Goal: Information Seeking & Learning: Learn about a topic

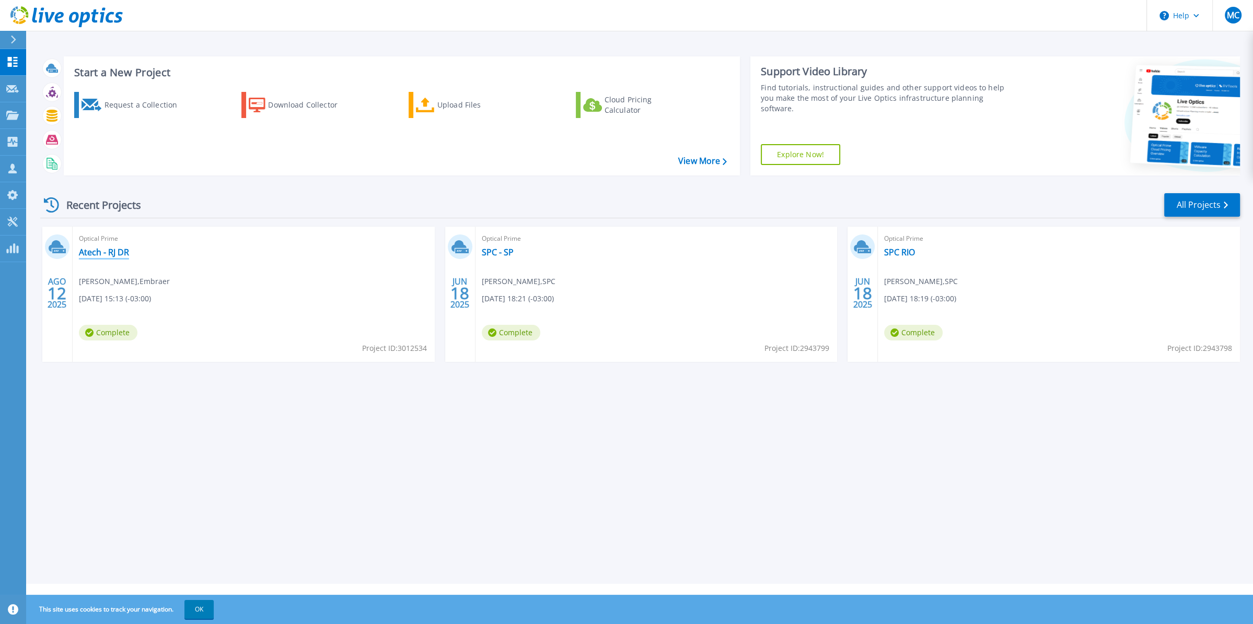
click at [100, 254] on link "Atech - RJ DR" at bounding box center [104, 252] width 50 height 10
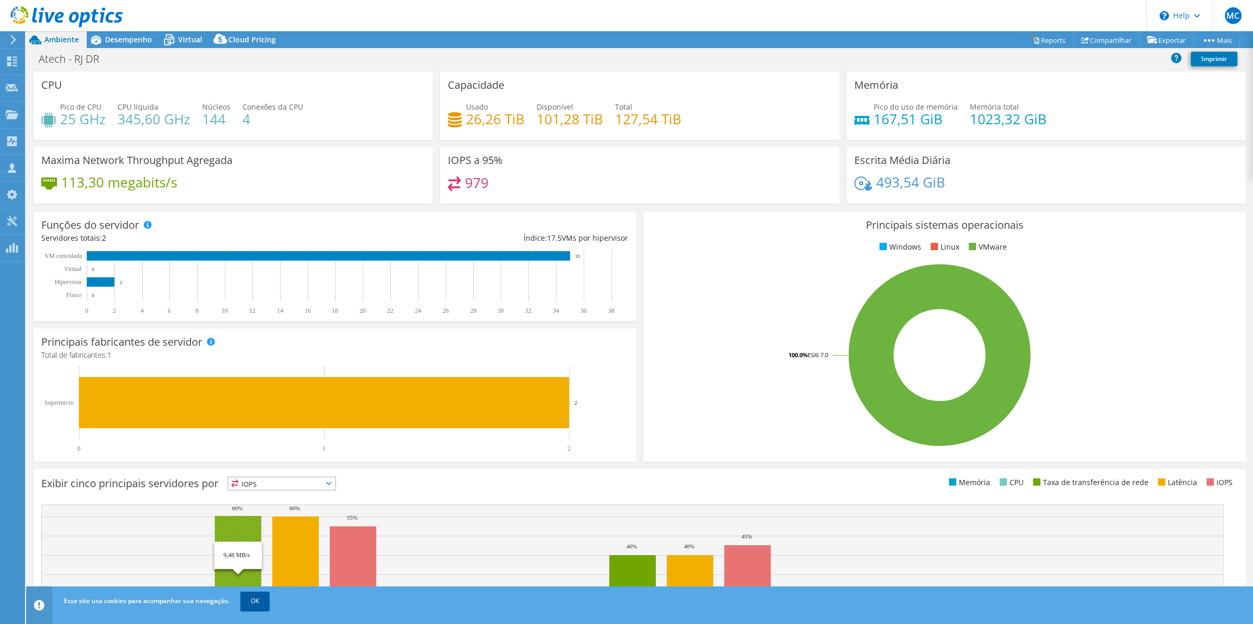
click at [254, 595] on link "OK" at bounding box center [254, 601] width 29 height 19
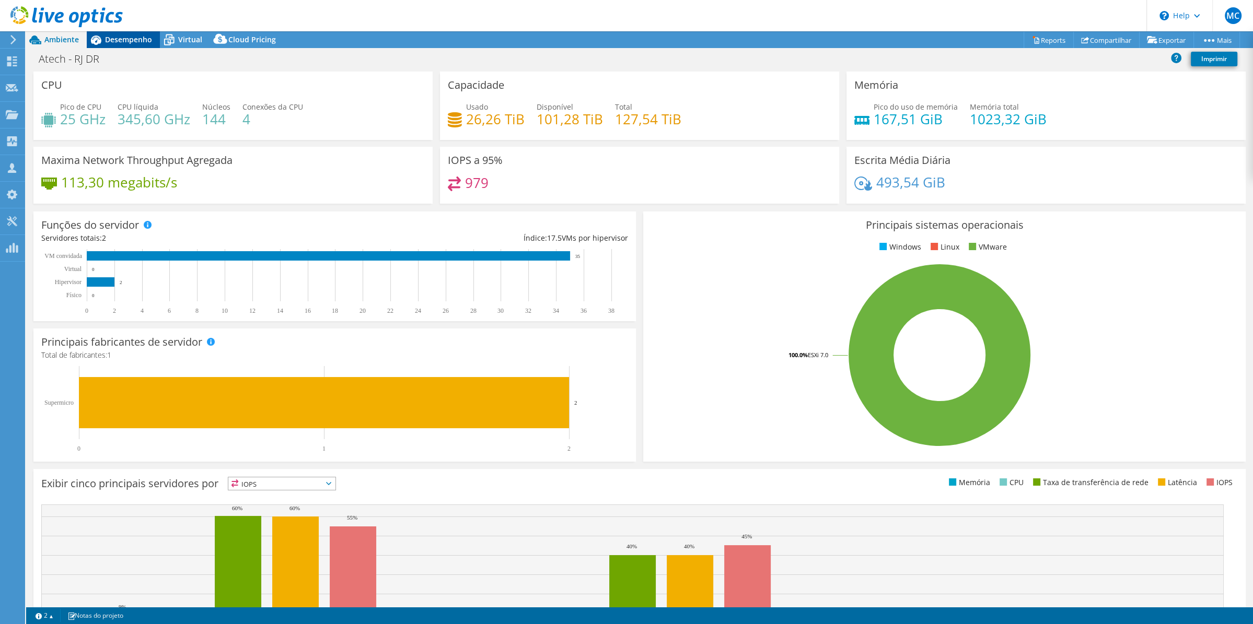
click at [128, 38] on span "Desempenho" at bounding box center [128, 39] width 47 height 10
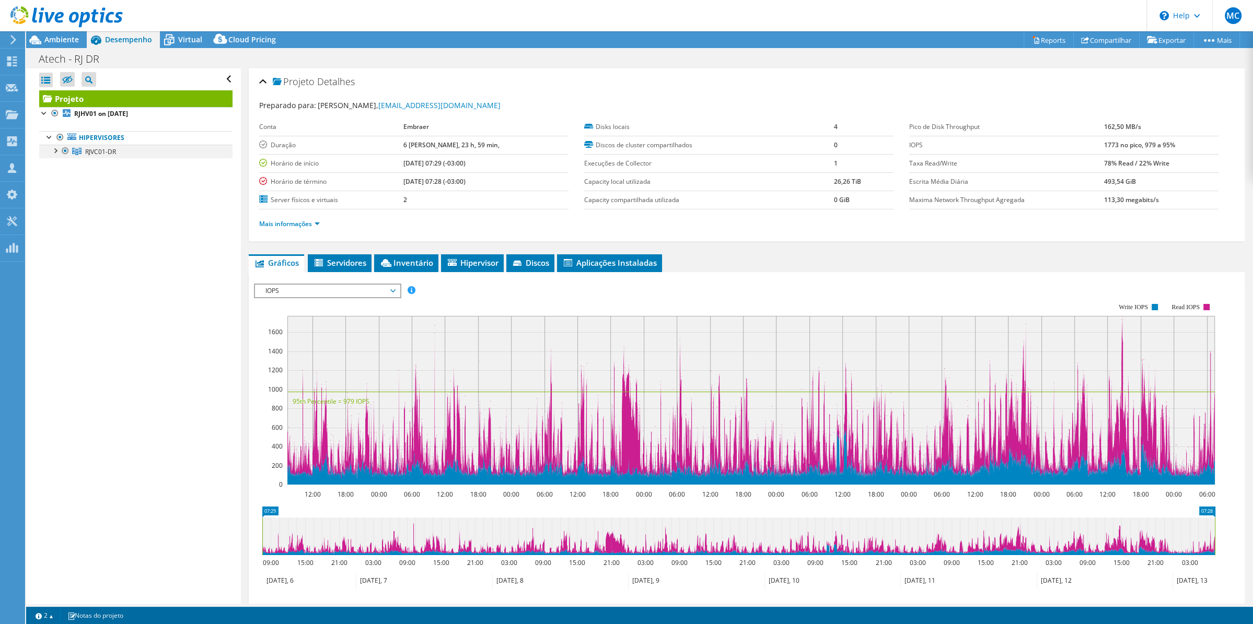
click at [54, 153] on div at bounding box center [55, 150] width 10 height 10
click at [60, 39] on span "Ambiente" at bounding box center [61, 39] width 34 height 10
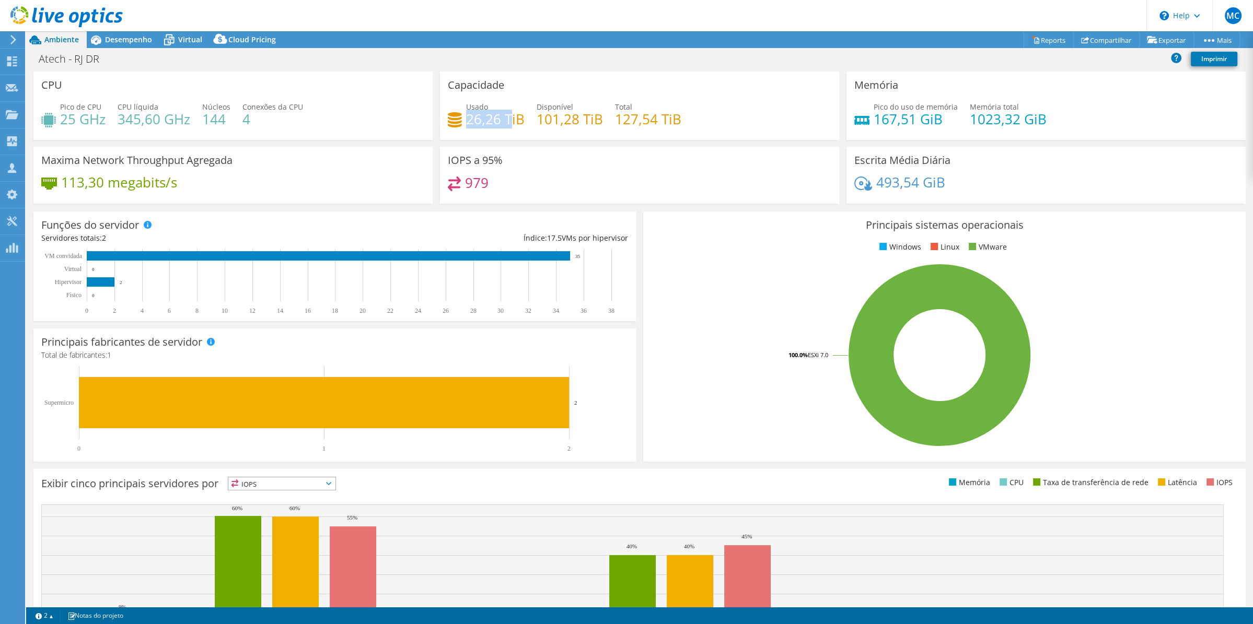
drag, startPoint x: 464, startPoint y: 121, endPoint x: 507, endPoint y: 121, distance: 42.8
click at [507, 121] on h4 "26,26 TiB" at bounding box center [495, 118] width 59 height 11
click at [117, 43] on span "Desempenho" at bounding box center [128, 39] width 47 height 10
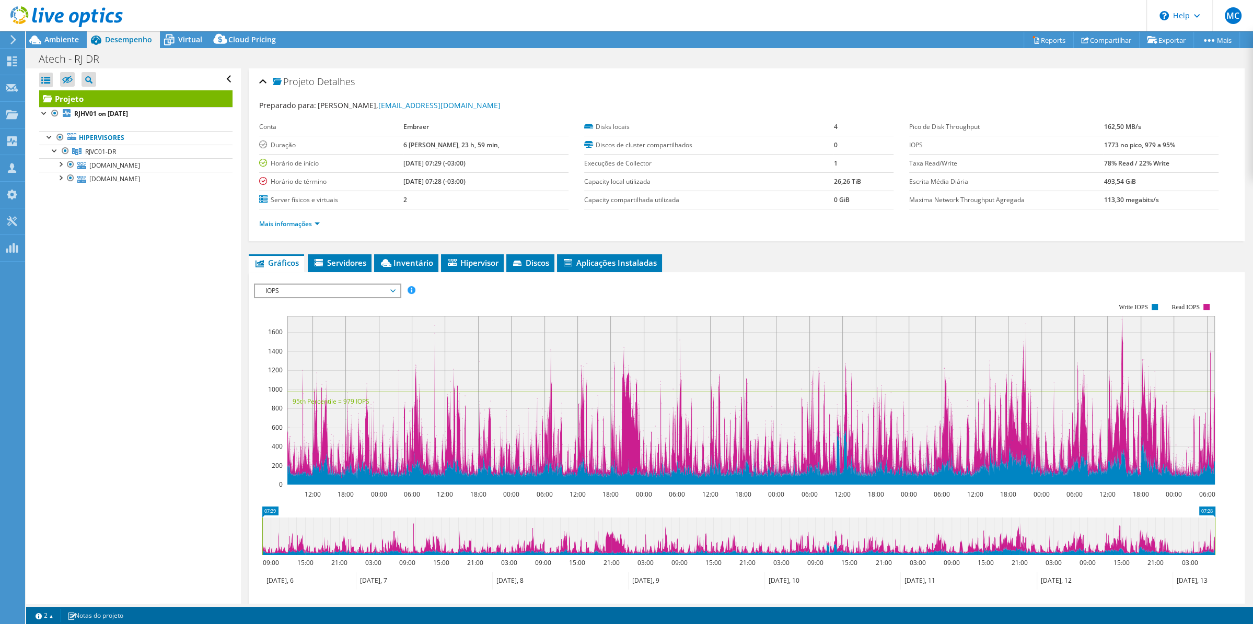
click at [284, 227] on li "Mais informações" at bounding box center [292, 223] width 67 height 11
click at [284, 224] on link "Mais informações" at bounding box center [289, 223] width 61 height 9
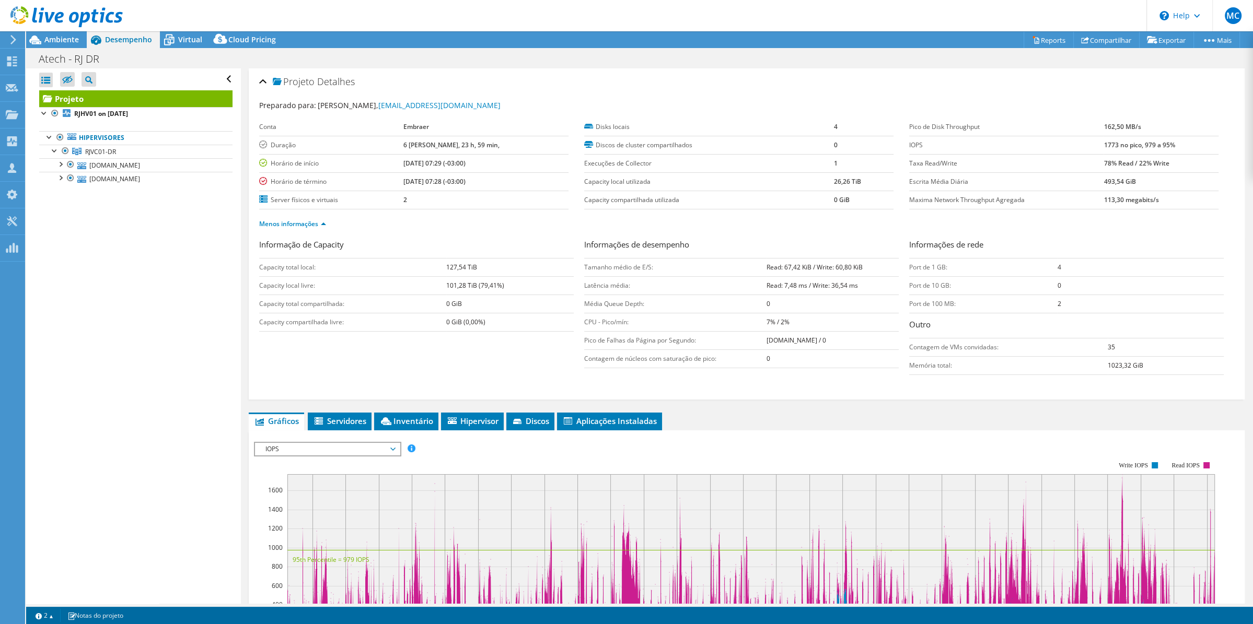
drag, startPoint x: 1092, startPoint y: 143, endPoint x: 1197, endPoint y: 147, distance: 105.1
click at [1197, 147] on tr "IOPS 1773 no pico, 979 a 95%" at bounding box center [1063, 145] width 309 height 18
click at [64, 35] on span "Ambiente" at bounding box center [61, 39] width 34 height 10
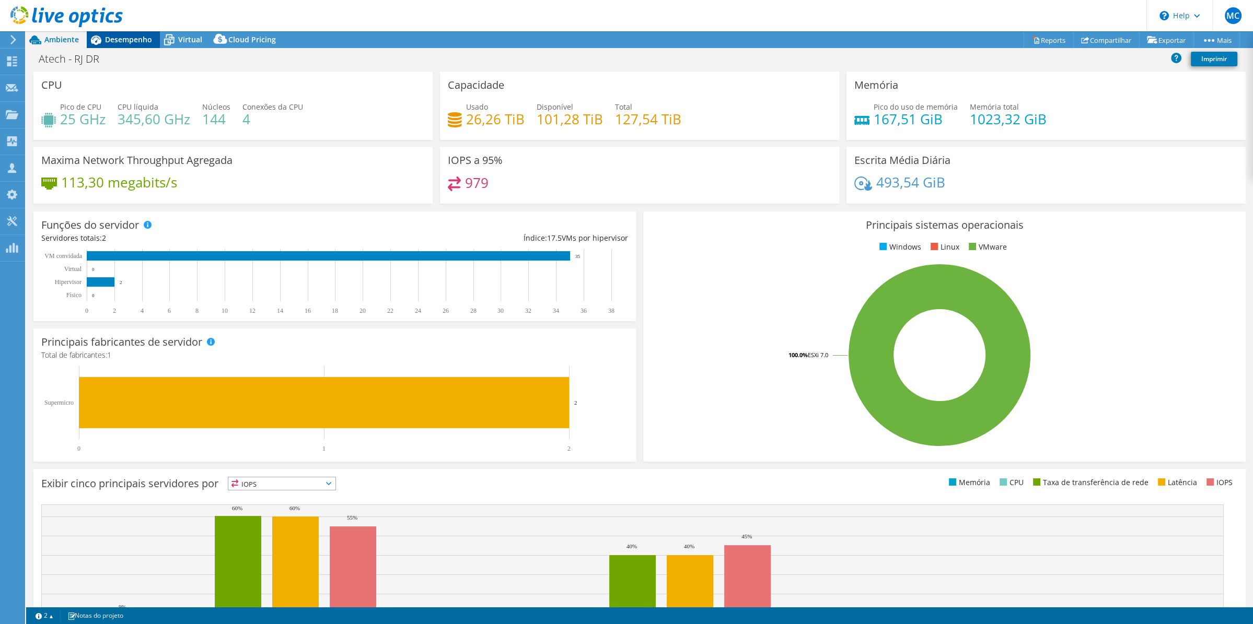
click at [112, 40] on span "Desempenho" at bounding box center [128, 39] width 47 height 10
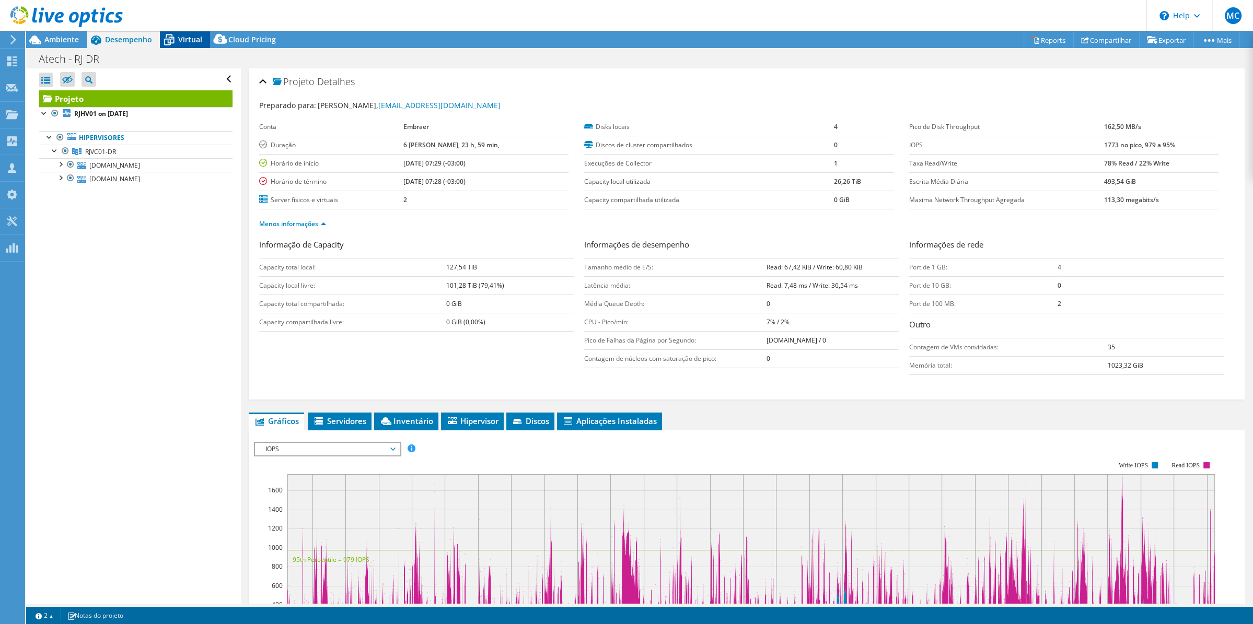
click at [190, 39] on span "Virtual" at bounding box center [190, 39] width 24 height 10
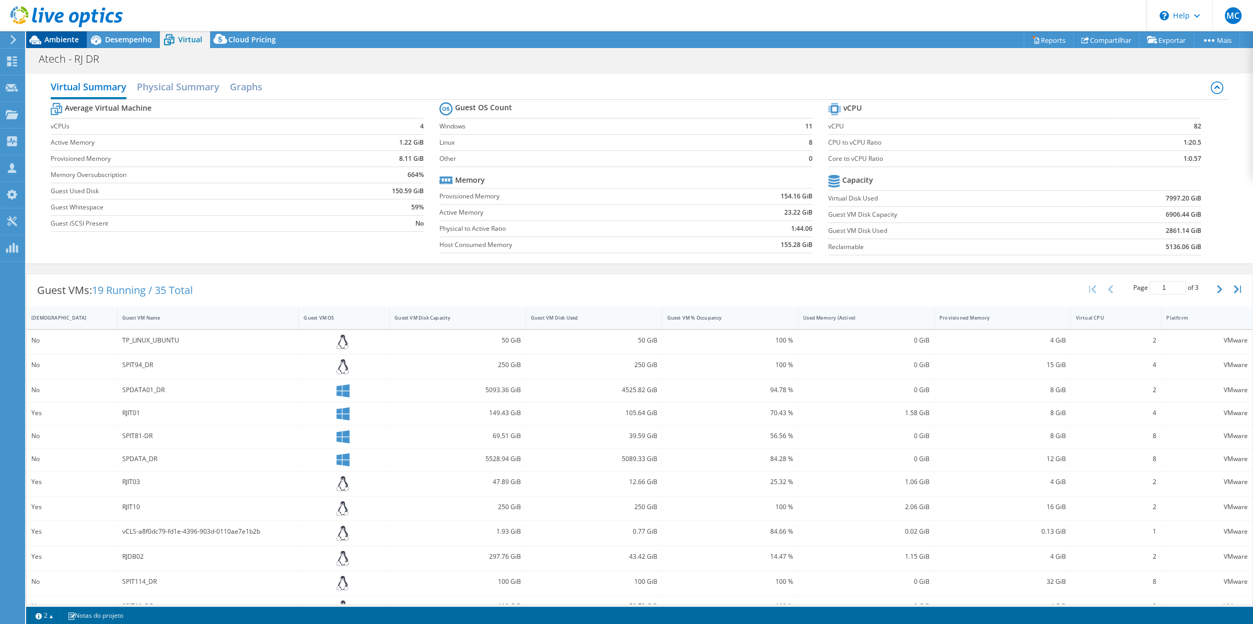
click at [46, 44] on div "Ambiente" at bounding box center [56, 39] width 61 height 17
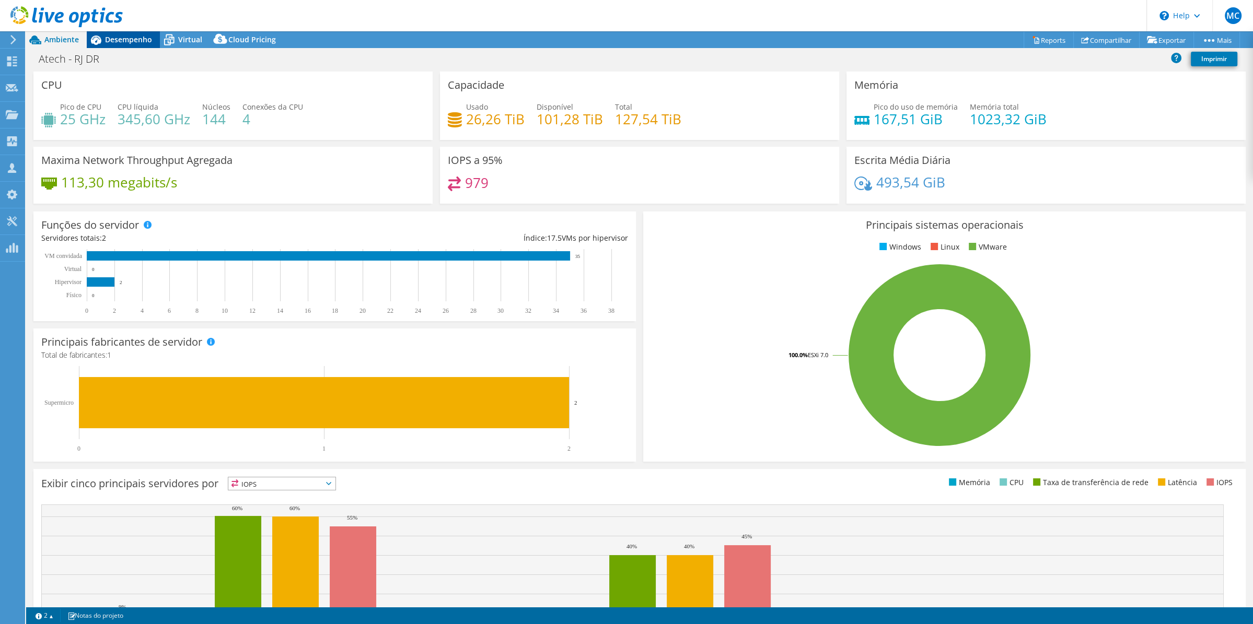
click at [134, 44] on div "Desempenho" at bounding box center [123, 39] width 73 height 17
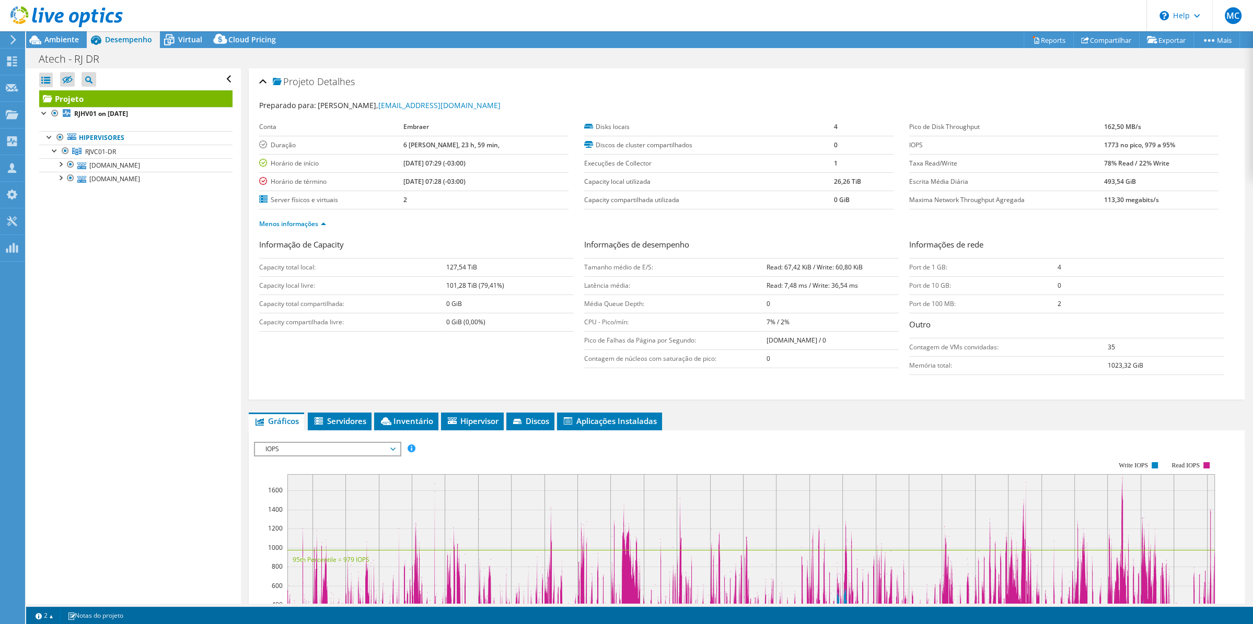
drag, startPoint x: 418, startPoint y: 159, endPoint x: 508, endPoint y: 176, distance: 91.4
click at [508, 176] on tbody "Conta Embraer Duração 6 [PERSON_NAME], 23 h, 59 min, Horário de início [DATE] 0…" at bounding box center [413, 163] width 309 height 91
click at [57, 43] on span "Ambiente" at bounding box center [61, 39] width 34 height 10
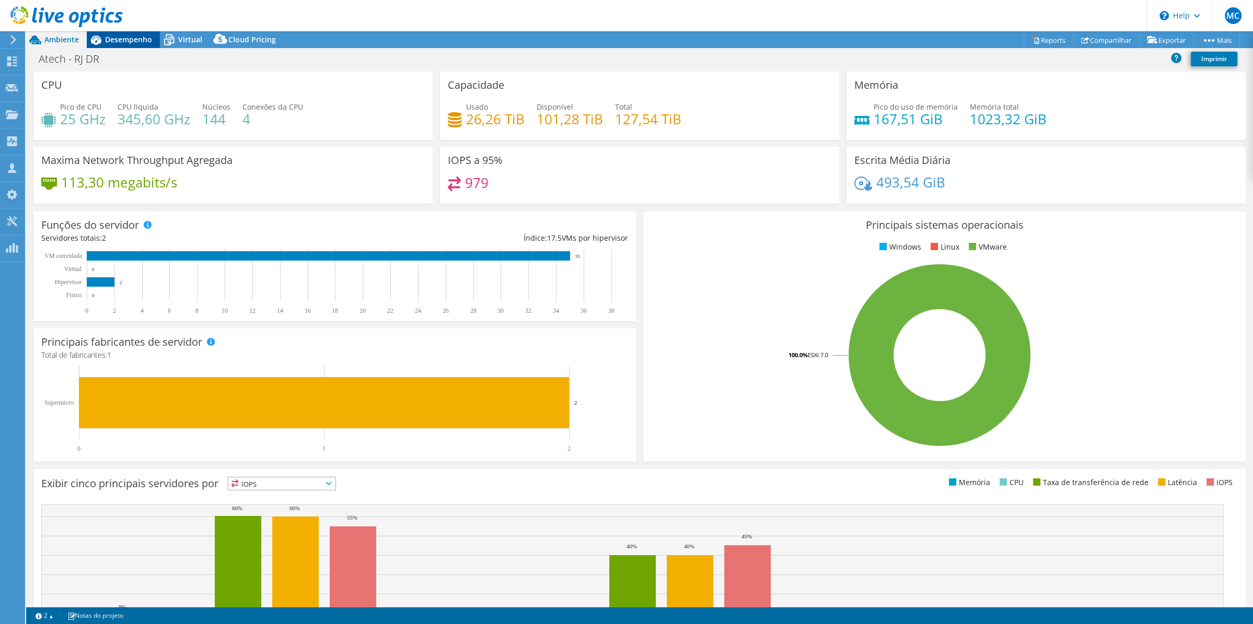
click at [101, 40] on icon at bounding box center [96, 40] width 18 height 18
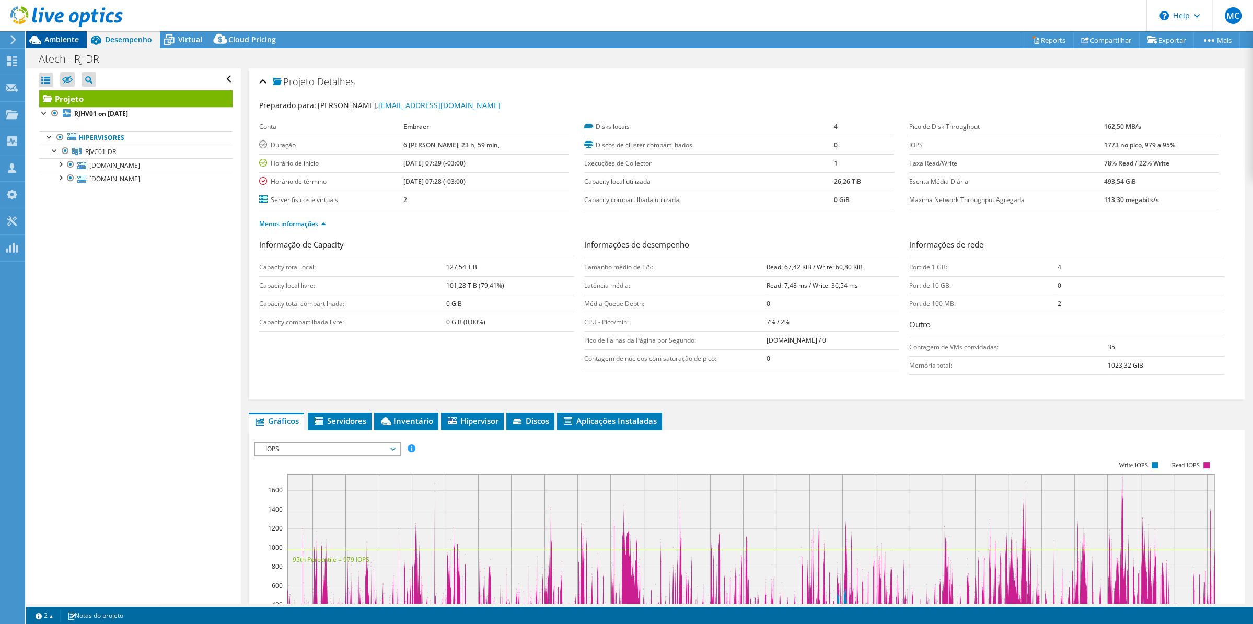
click at [53, 45] on div "Ambiente" at bounding box center [56, 39] width 61 height 17
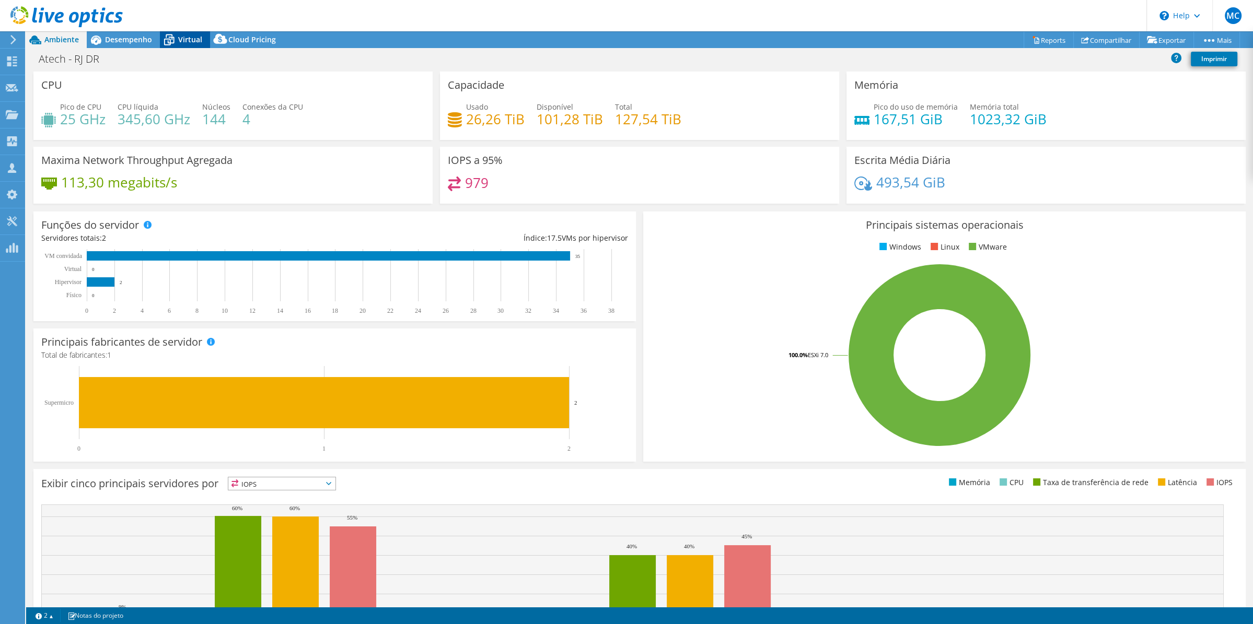
click at [186, 39] on span "Virtual" at bounding box center [190, 39] width 24 height 10
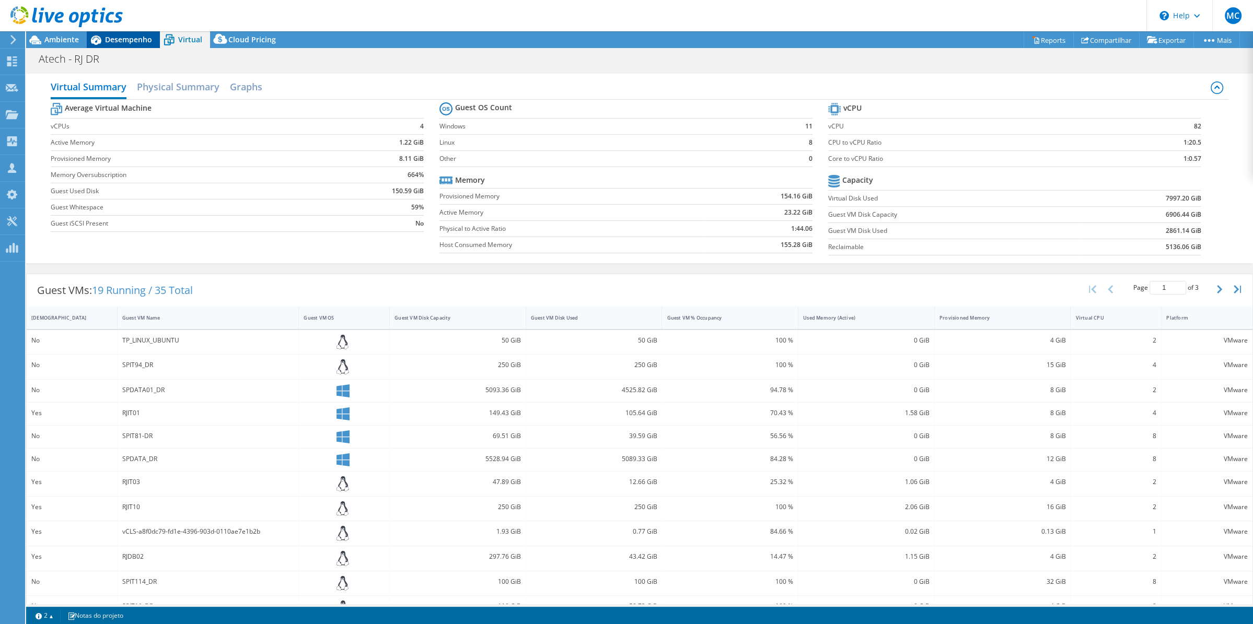
click at [125, 45] on div "Desempenho" at bounding box center [123, 39] width 73 height 17
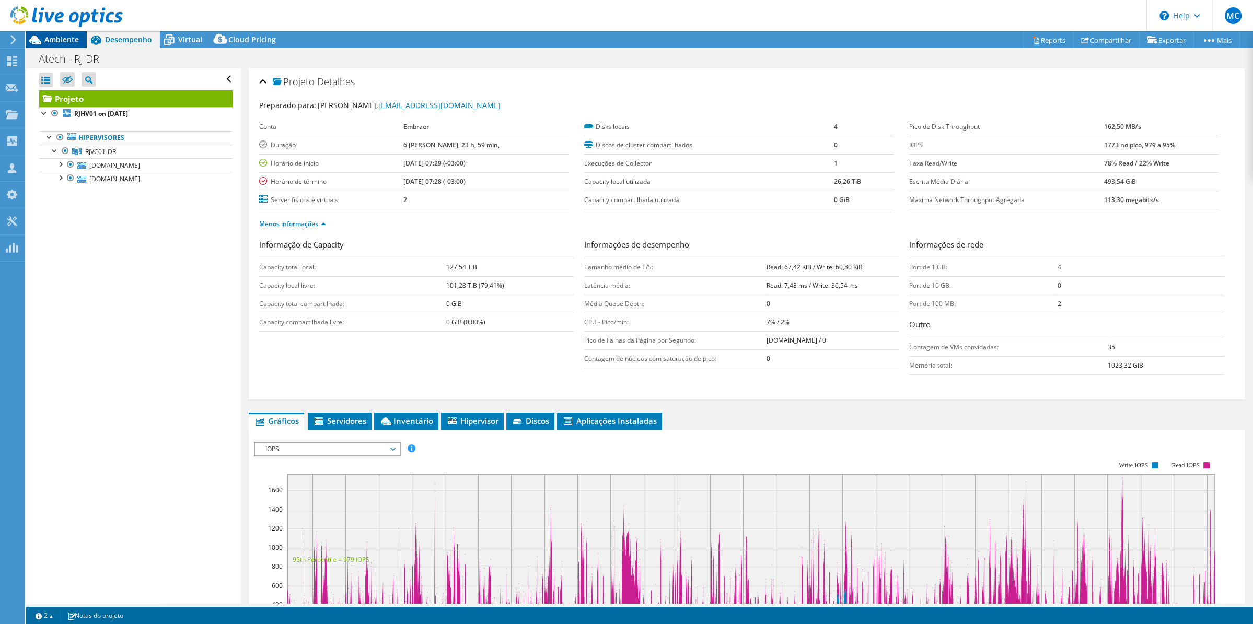
click at [61, 39] on span "Ambiente" at bounding box center [61, 39] width 34 height 10
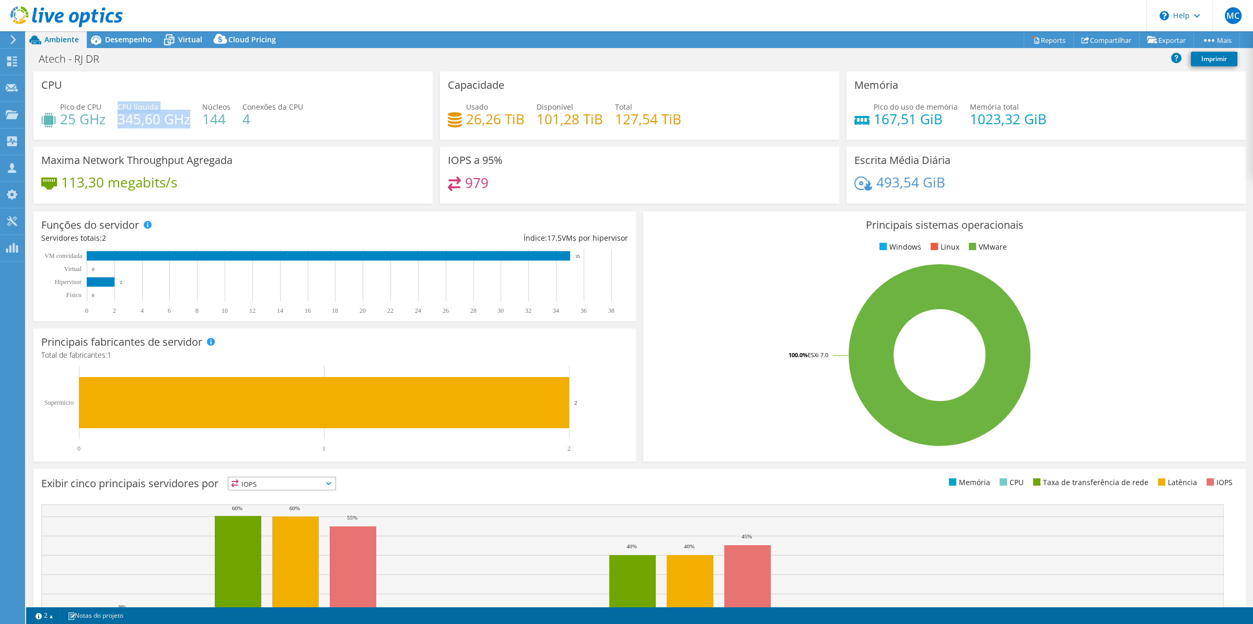
drag, startPoint x: 117, startPoint y: 117, endPoint x: 188, endPoint y: 117, distance: 70.5
click at [188, 117] on div "Pico de CPU 25 GHz CPU líquida 345,60 GHz Núcleos 144 Conexões da CPU 4" at bounding box center [232, 118] width 383 height 34
drag, startPoint x: 66, startPoint y: 119, endPoint x: 106, endPoint y: 119, distance: 40.2
click at [106, 119] on div "Pico de CPU 25 GHz CPU líquida 345,60 GHz Núcleos 144 Conexões da CPU 4" at bounding box center [232, 118] width 383 height 34
click at [115, 124] on div "Pico de CPU 25 GHz CPU líquida 345,60 GHz Núcleos 144 Conexões da CPU 4" at bounding box center [232, 118] width 383 height 34
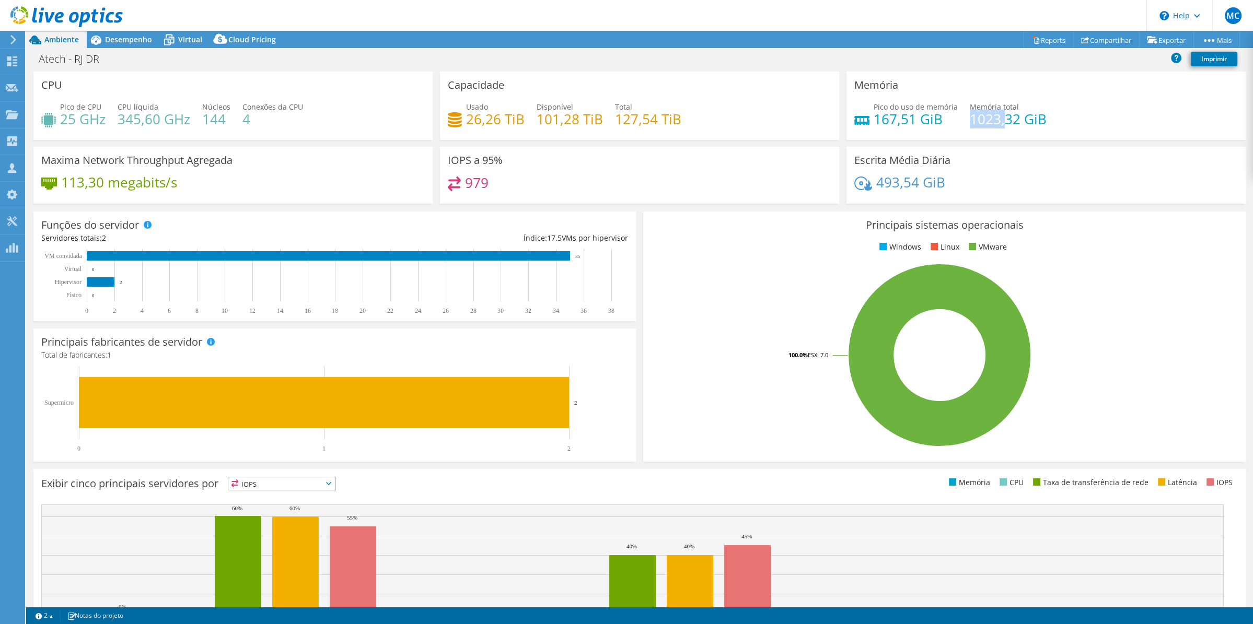
drag, startPoint x: 966, startPoint y: 119, endPoint x: 996, endPoint y: 118, distance: 30.3
click at [996, 118] on h4 "1023,32 GiB" at bounding box center [1008, 118] width 77 height 11
click at [976, 129] on div "Pico do uso de memória 167,51 GiB Memória total 1023,32 GiB" at bounding box center [1045, 118] width 383 height 34
drag, startPoint x: 967, startPoint y: 117, endPoint x: 1001, endPoint y: 117, distance: 34.0
click at [1001, 117] on h4 "1023,32 GiB" at bounding box center [1008, 118] width 77 height 11
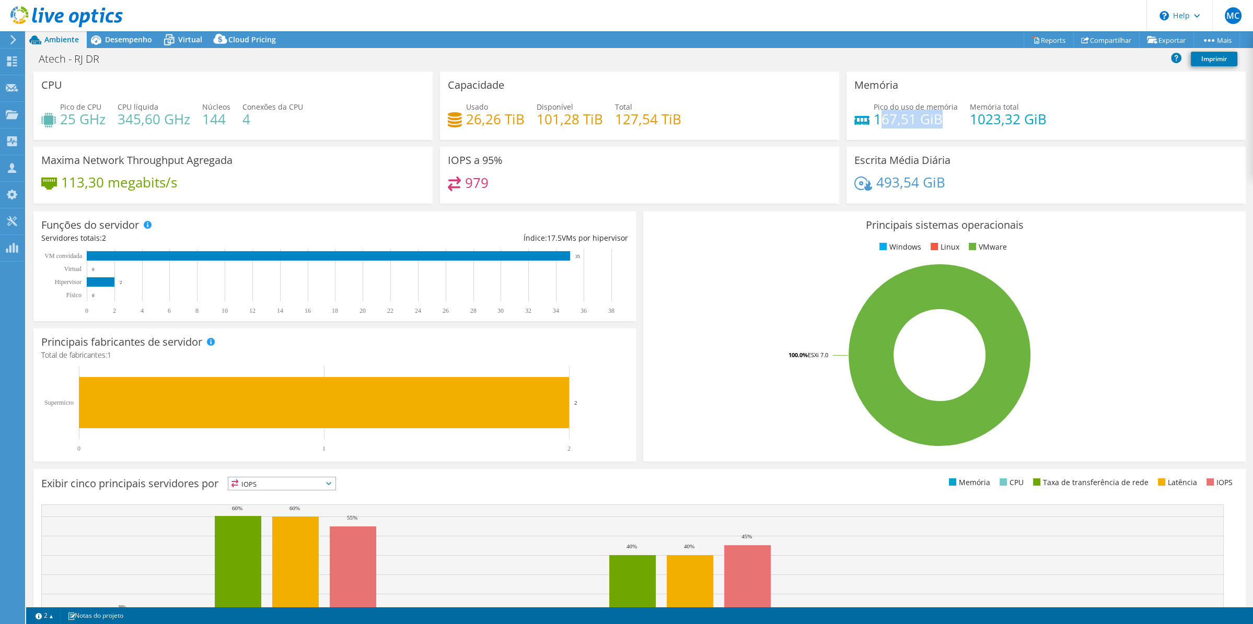
drag, startPoint x: 873, startPoint y: 120, endPoint x: 940, endPoint y: 121, distance: 67.4
click at [940, 121] on h4 "167,51 GiB" at bounding box center [916, 118] width 84 height 11
drag, startPoint x: 466, startPoint y: 119, endPoint x: 503, endPoint y: 119, distance: 37.1
click at [503, 119] on h4 "26,26 TiB" at bounding box center [495, 118] width 59 height 11
click at [137, 42] on span "Desempenho" at bounding box center [128, 39] width 47 height 10
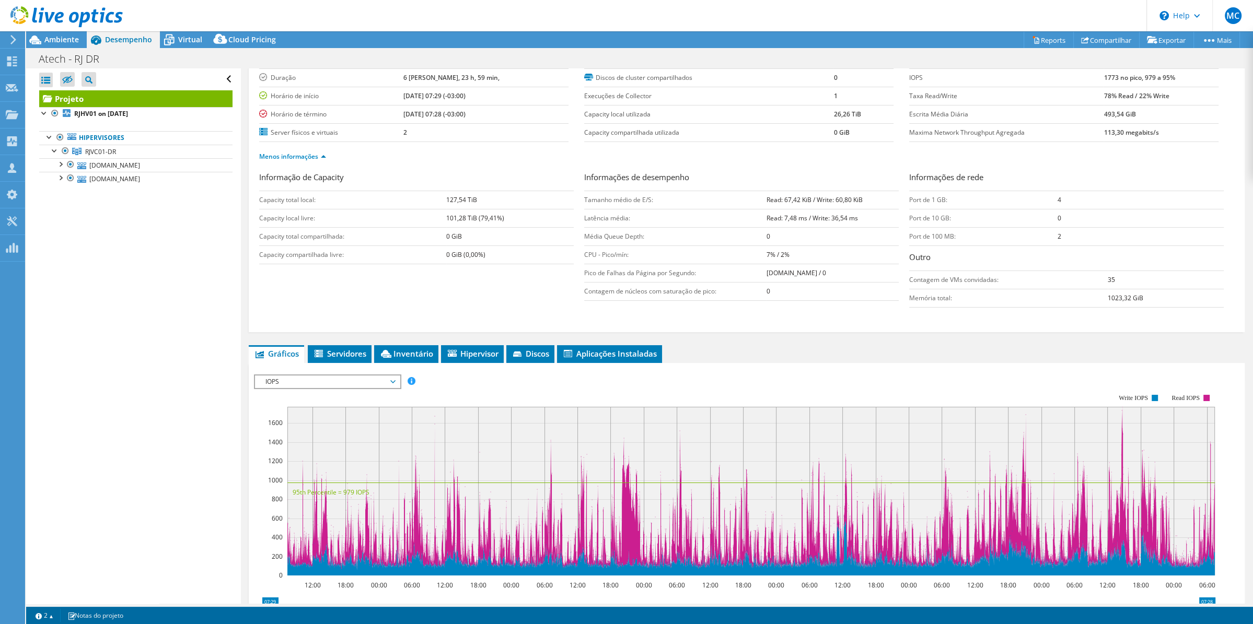
scroll to position [65, 0]
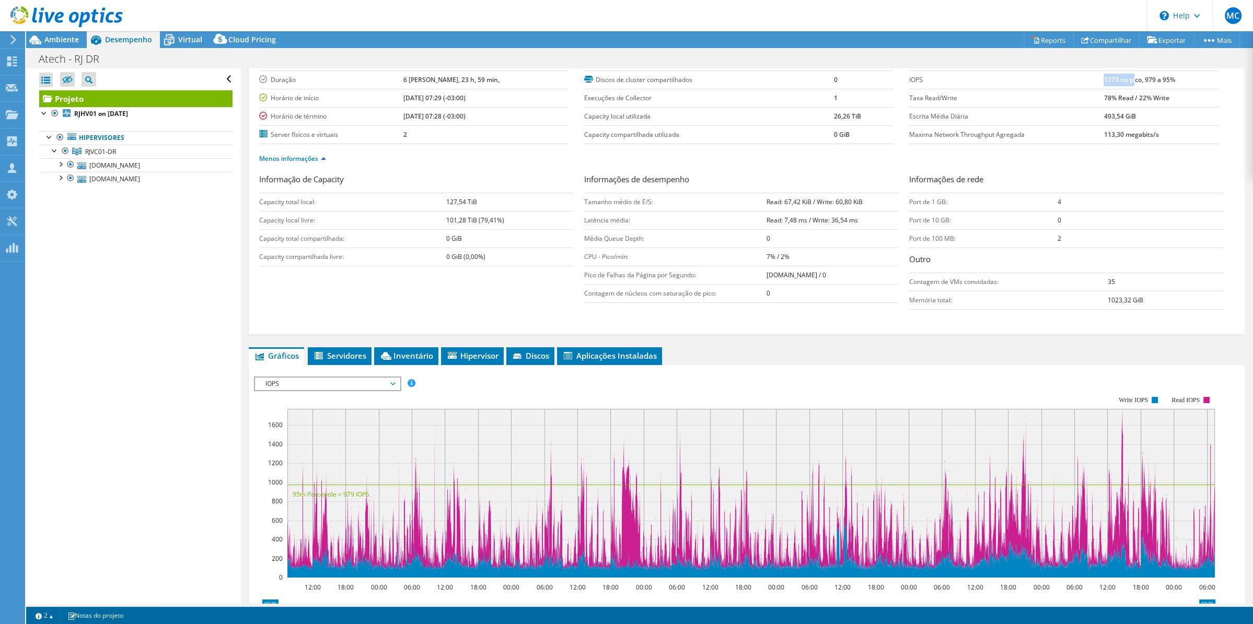
drag, startPoint x: 1095, startPoint y: 80, endPoint x: 1127, endPoint y: 79, distance: 31.9
click at [1127, 79] on b "1773 no pico, 979 a 95%" at bounding box center [1138, 79] width 71 height 9
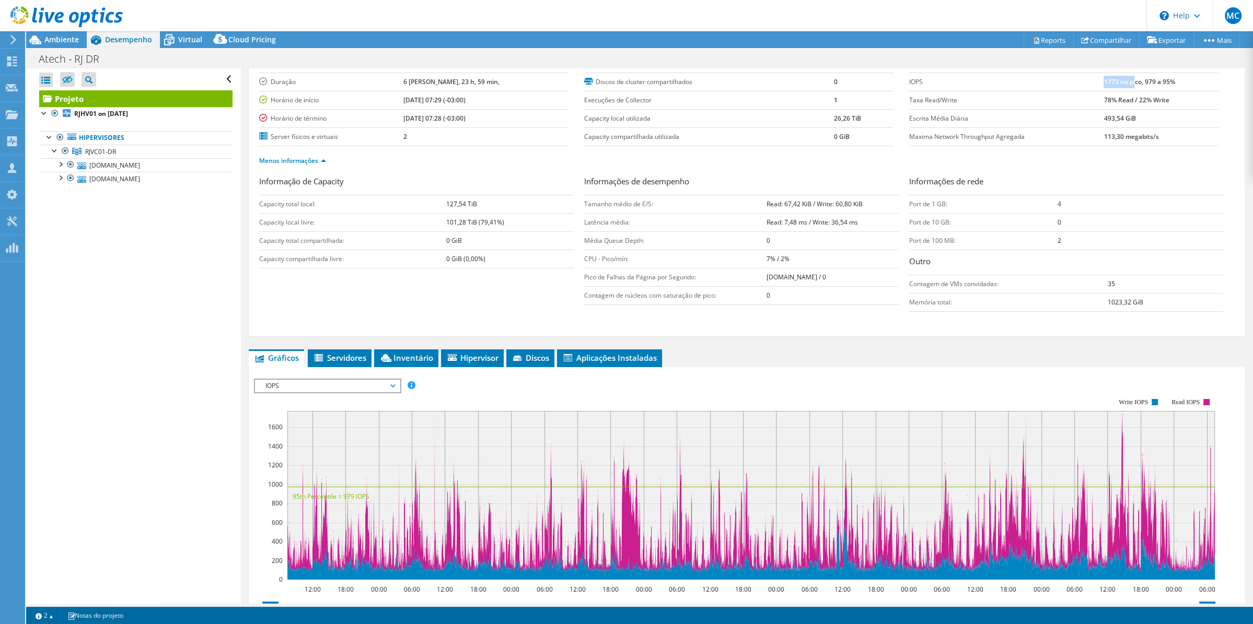
scroll to position [63, 0]
click at [313, 383] on span "IOPS" at bounding box center [327, 386] width 134 height 13
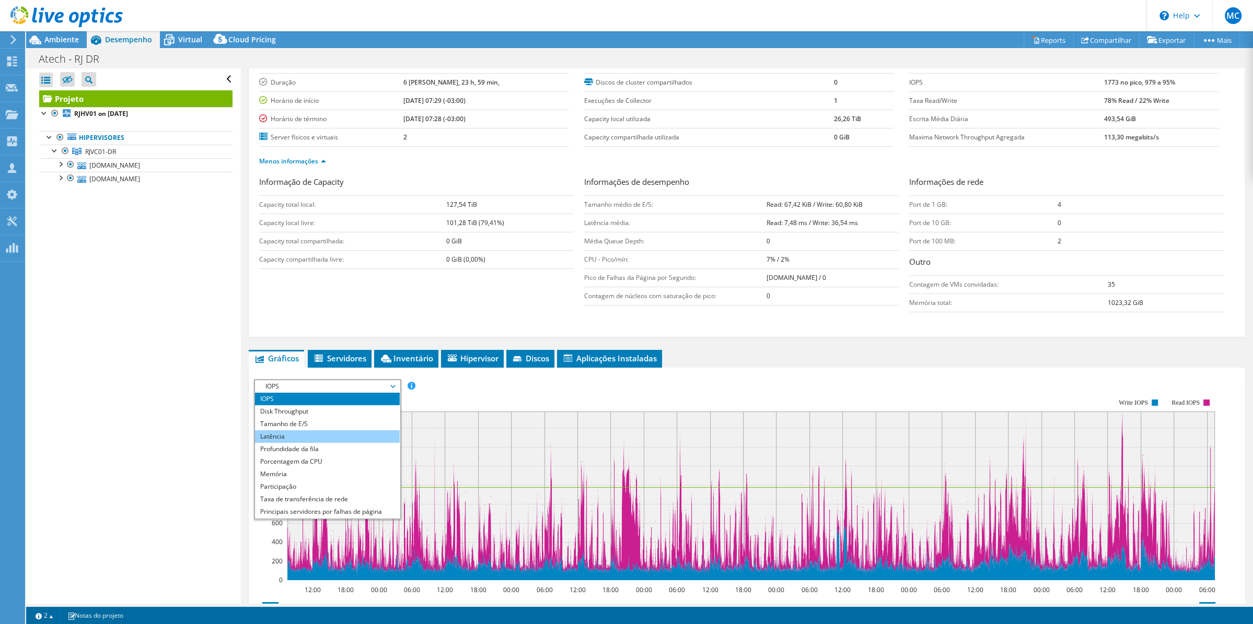
click at [308, 433] on li "Latência" at bounding box center [327, 437] width 145 height 13
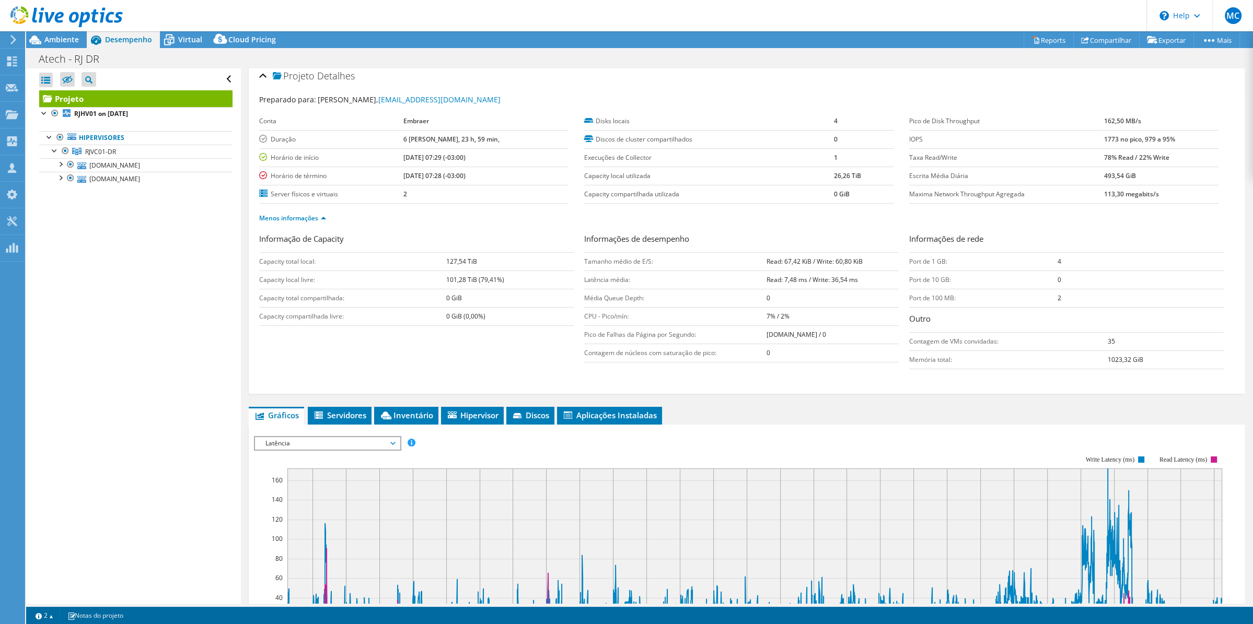
scroll to position [0, 0]
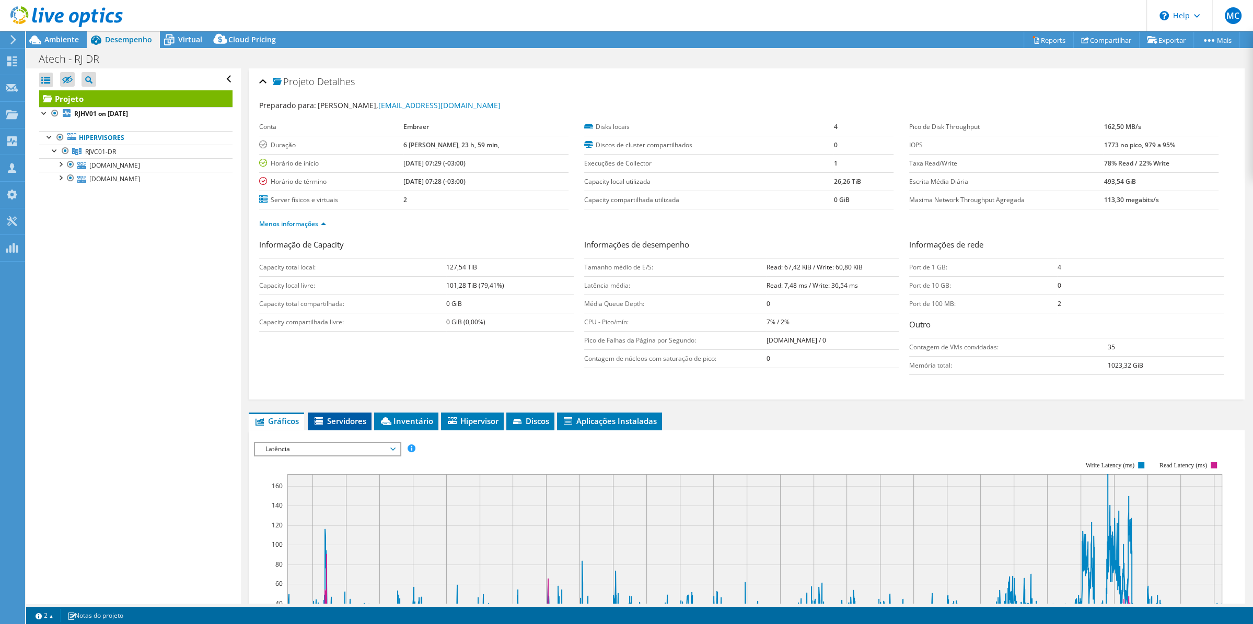
click at [344, 416] on span "Servidores" at bounding box center [339, 421] width 53 height 10
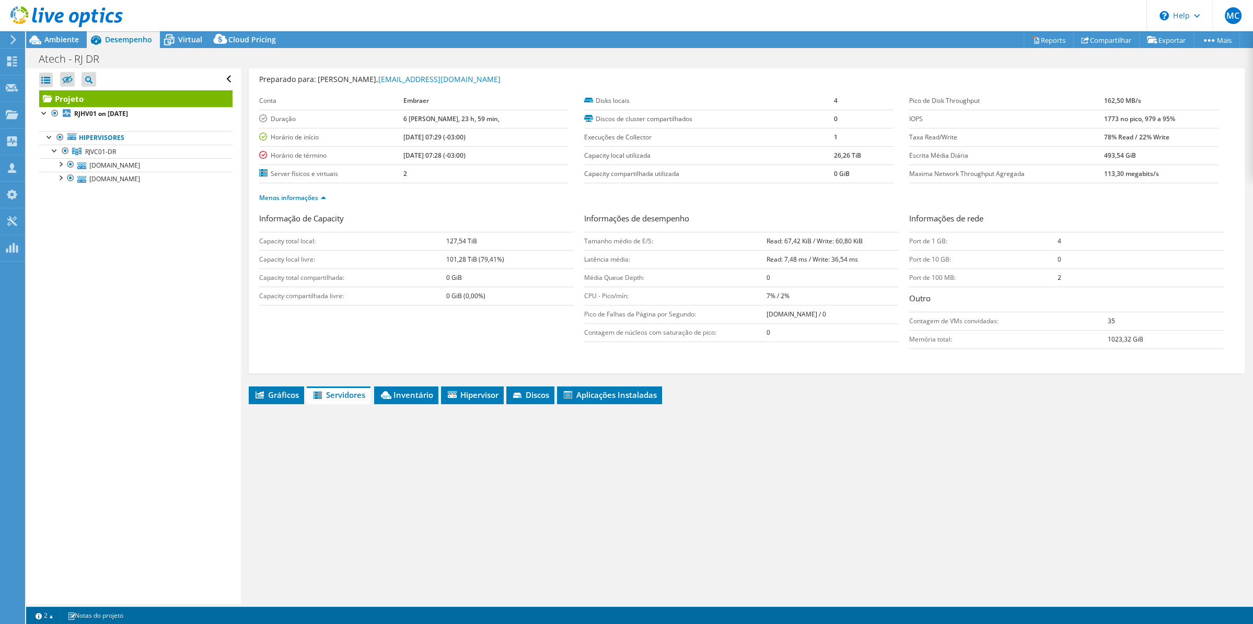
scroll to position [84, 0]
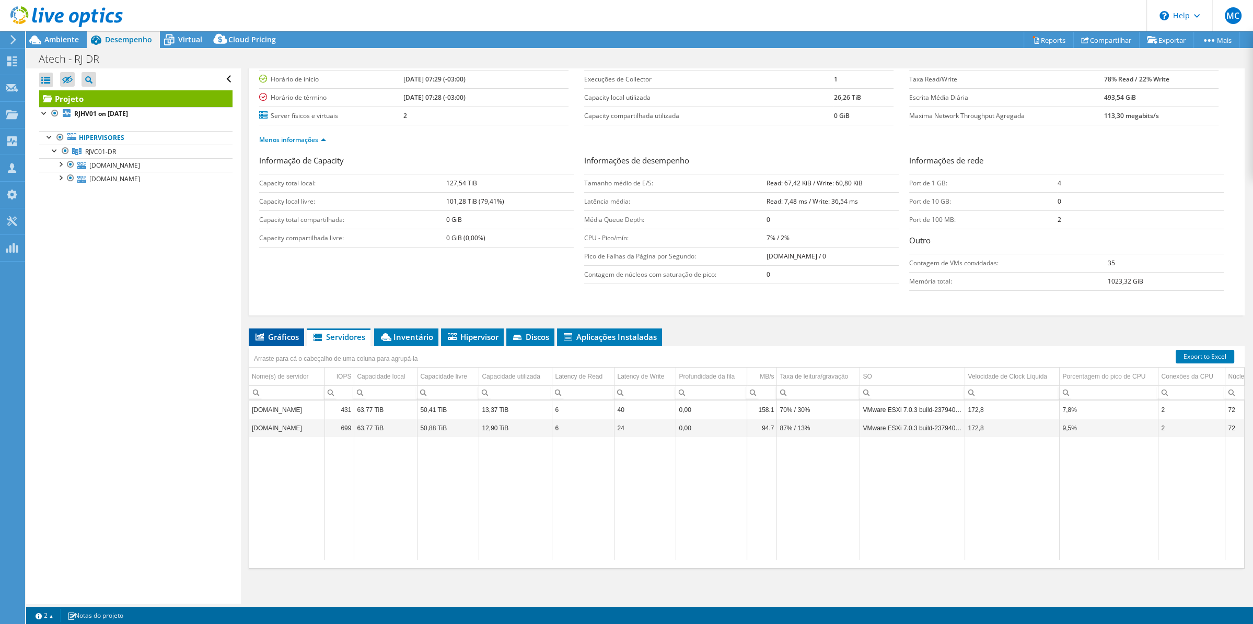
click at [282, 337] on span "Gráficos" at bounding box center [276, 337] width 45 height 10
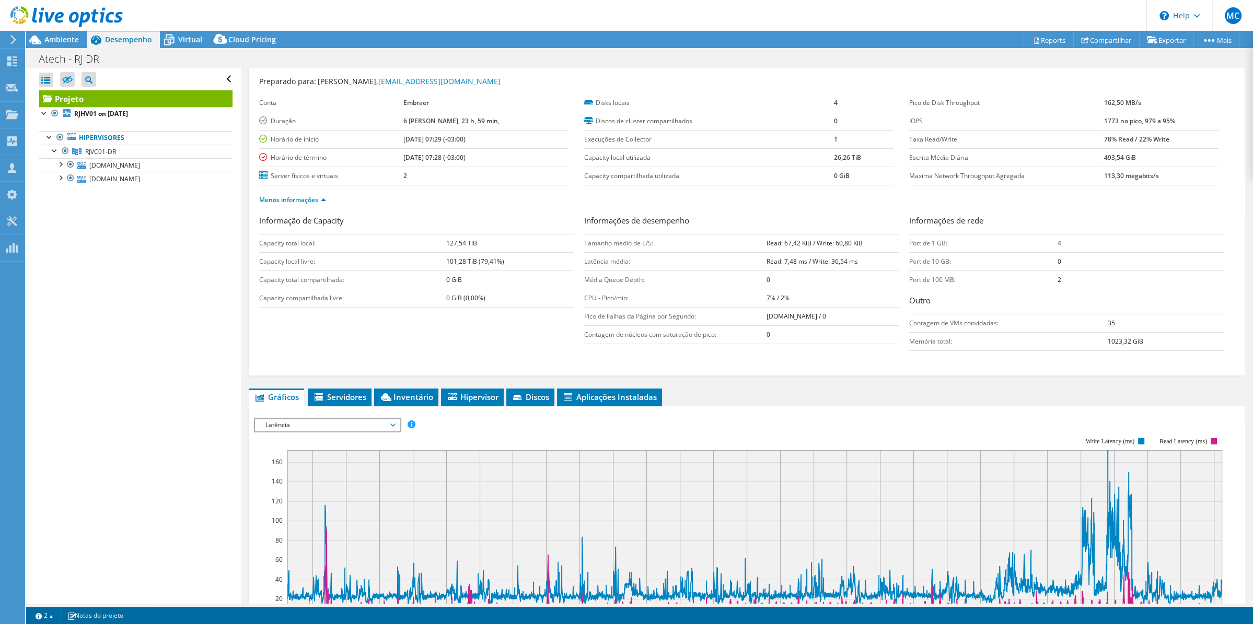
scroll to position [8, 0]
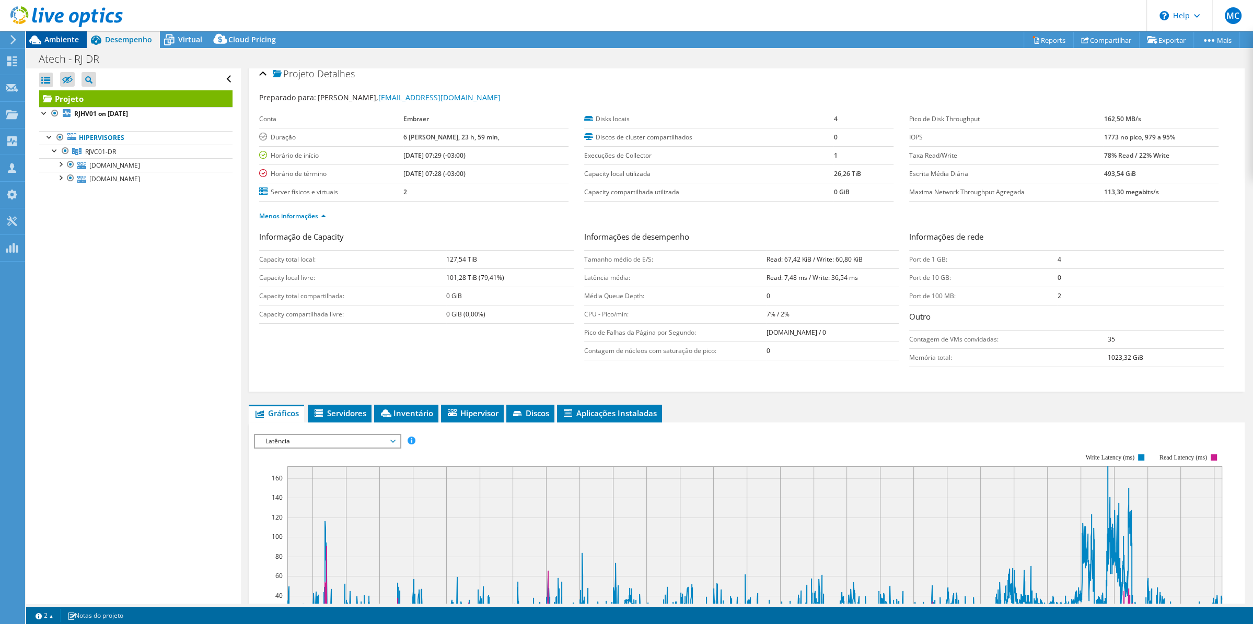
click at [67, 41] on span "Ambiente" at bounding box center [61, 39] width 34 height 10
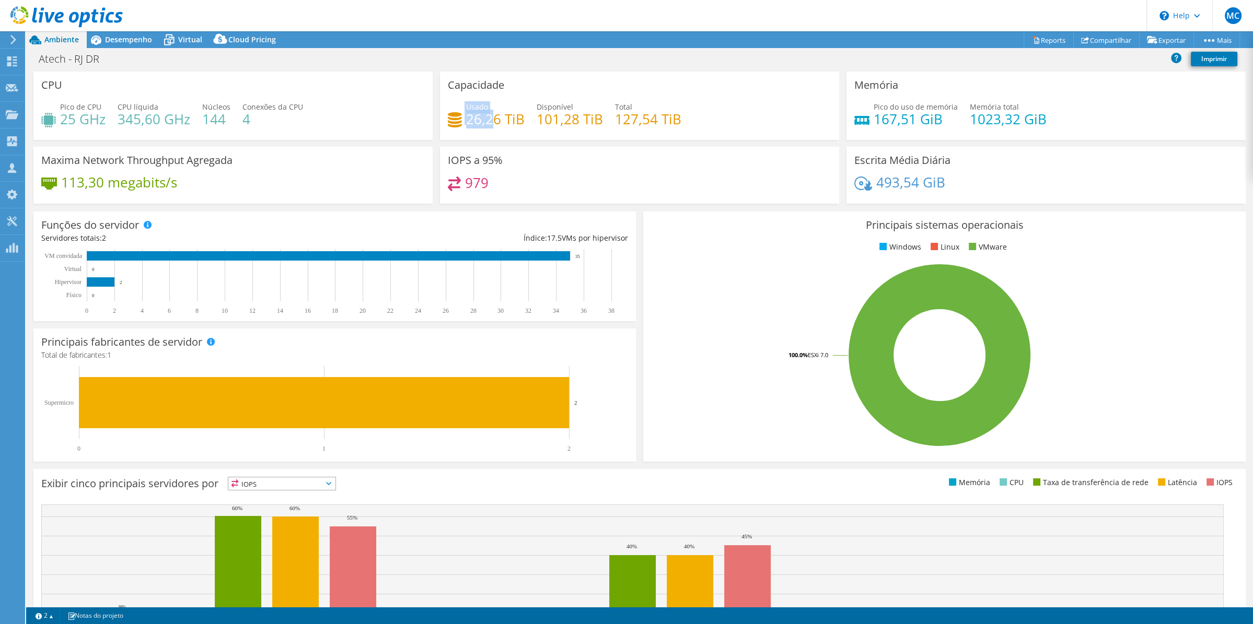
drag, startPoint x: 461, startPoint y: 118, endPoint x: 493, endPoint y: 117, distance: 31.9
click at [493, 117] on div "Usado 26,26 TiB" at bounding box center [486, 113] width 77 height 24
click at [529, 119] on div "Usado 26,26 TiB Disponível 101,28 TiB Total 127,54 TiB" at bounding box center [639, 118] width 383 height 34
click at [579, 255] on text "35" at bounding box center [577, 256] width 5 height 5
click at [133, 40] on span "Desempenho" at bounding box center [128, 39] width 47 height 10
